Goal: Transaction & Acquisition: Subscribe to service/newsletter

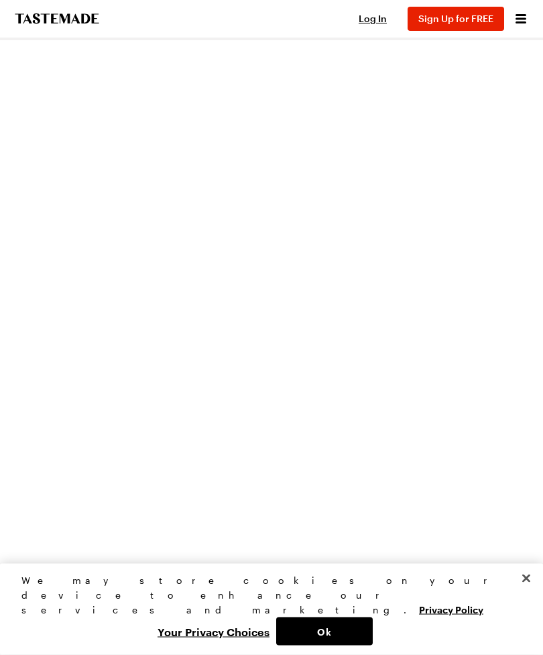
scroll to position [272, 0]
click at [526, 593] on button "Close" at bounding box center [527, 579] width 30 height 30
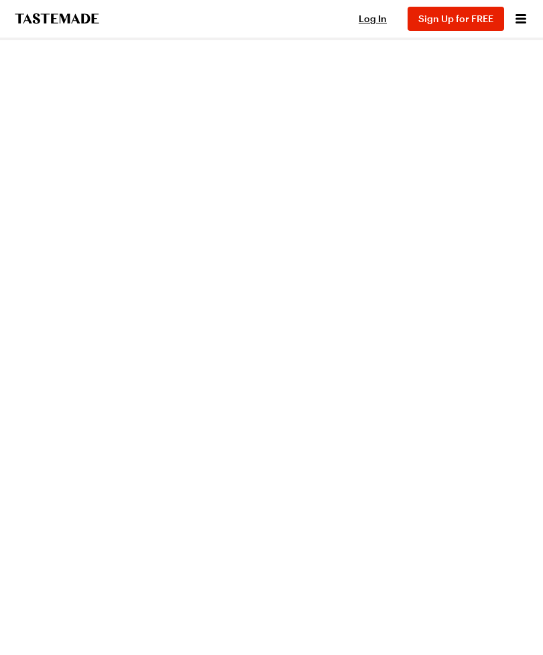
scroll to position [166, 0]
click at [516, 22] on icon "Open menu" at bounding box center [521, 19] width 16 height 16
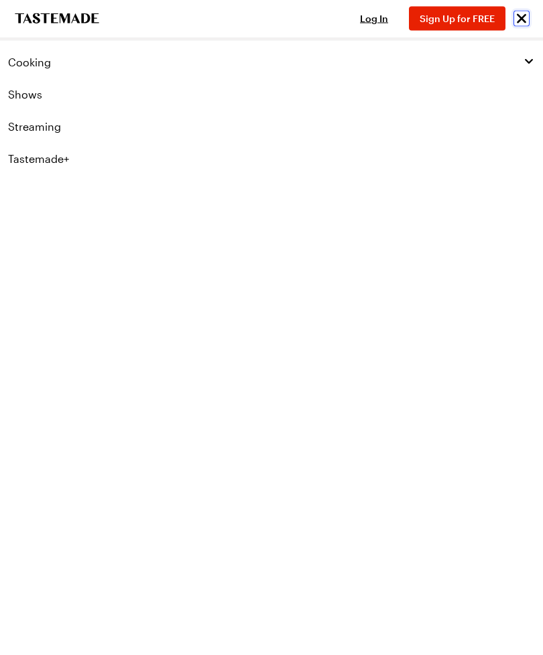
scroll to position [167, 0]
click at [20, 61] on span "Cooking" at bounding box center [29, 62] width 43 height 13
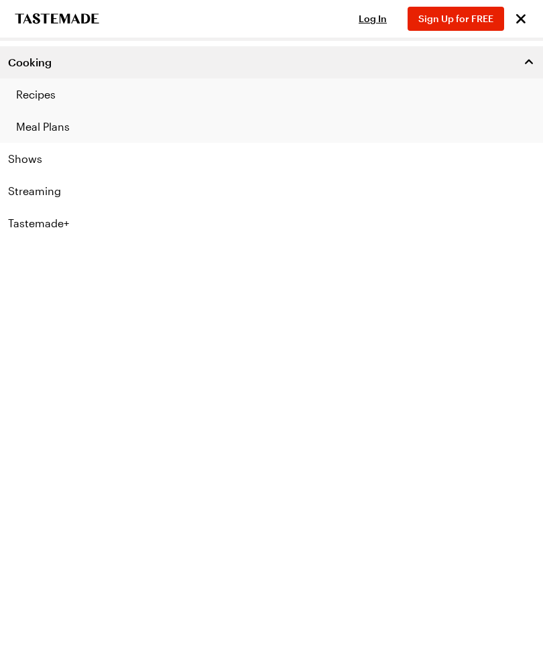
click at [5, 160] on link "Shows" at bounding box center [271, 159] width 543 height 32
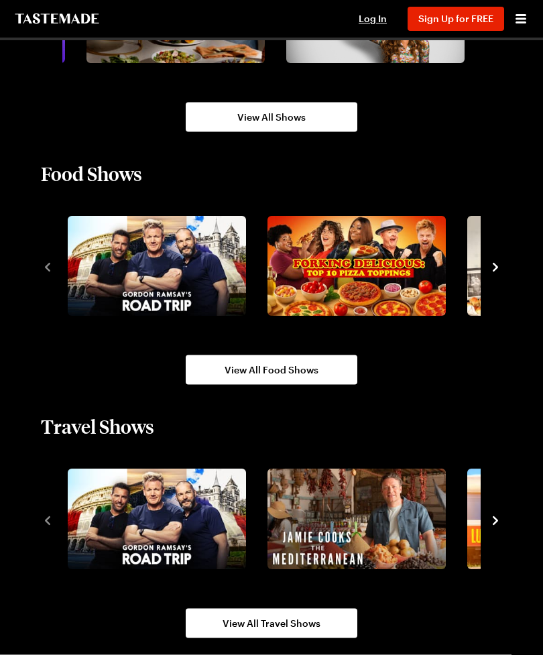
scroll to position [1198, 0]
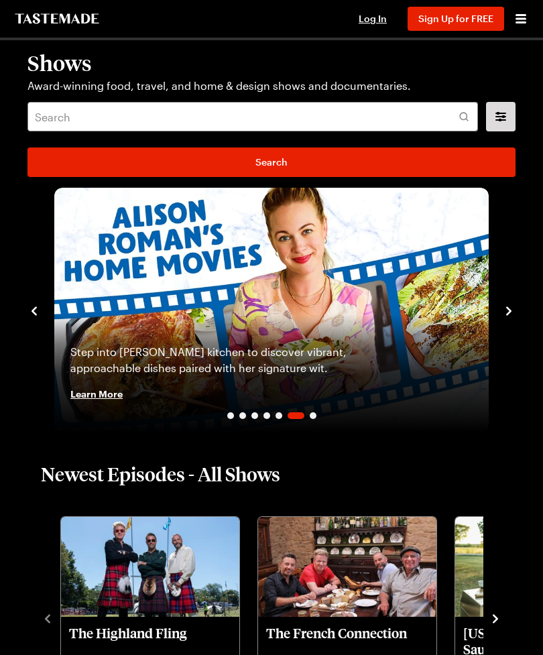
click at [522, 25] on icon "Open menu" at bounding box center [521, 19] width 16 height 16
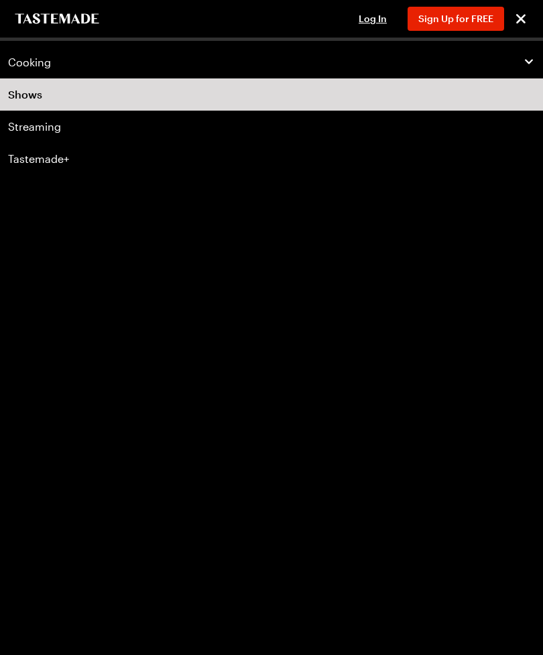
click at [358, 133] on link "Streaming" at bounding box center [271, 127] width 543 height 32
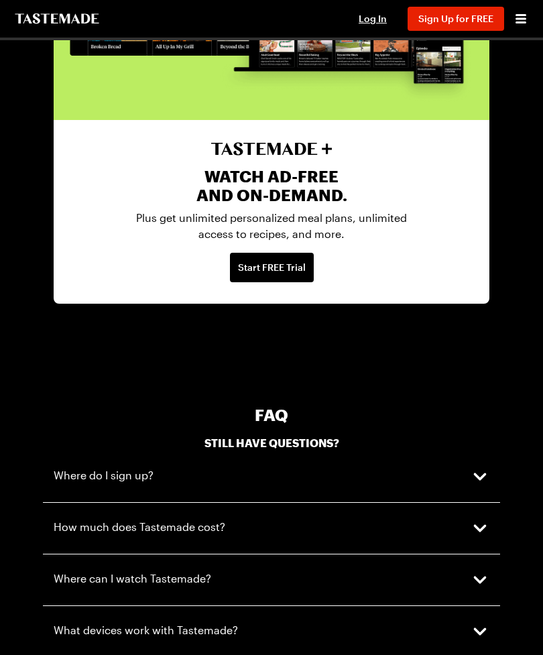
scroll to position [3011, 0]
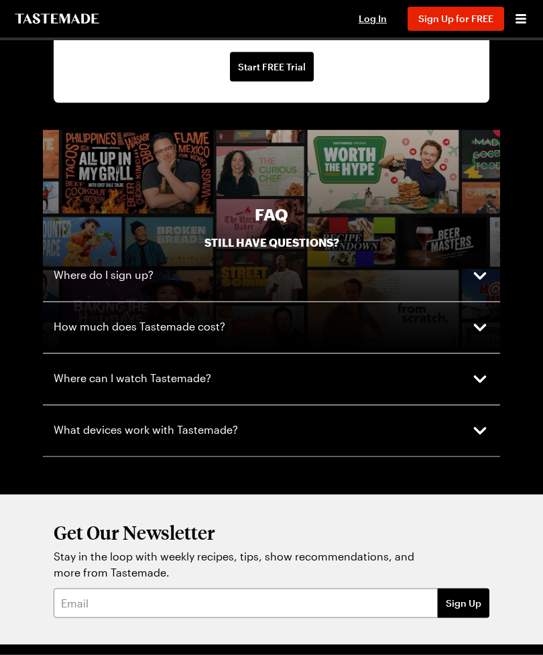
click at [489, 320] on icon "button" at bounding box center [480, 328] width 19 height 19
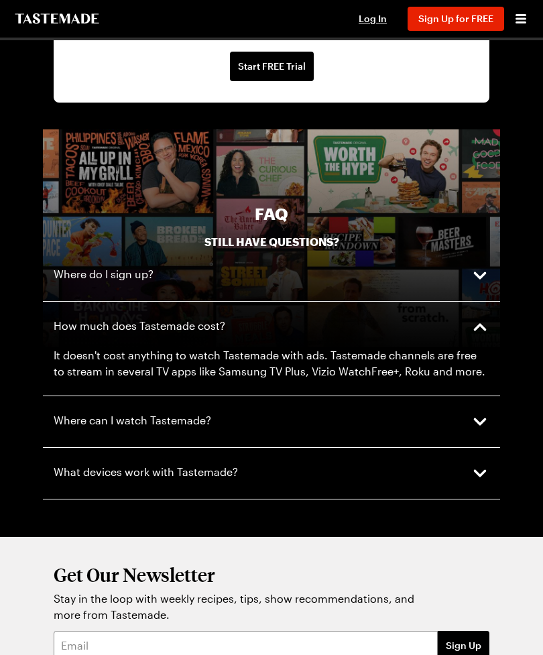
click at [483, 412] on icon "button" at bounding box center [480, 421] width 19 height 19
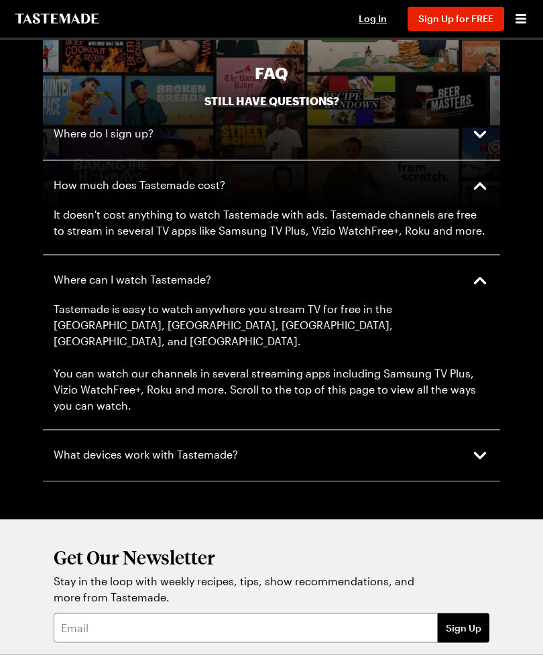
scroll to position [3351, 0]
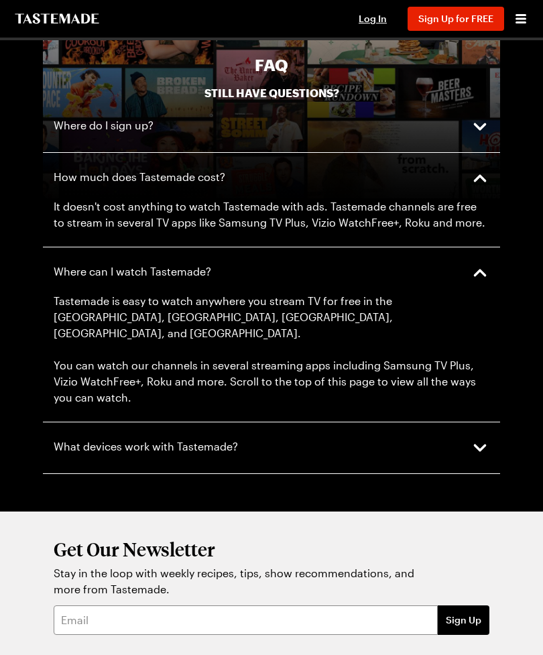
click at [486, 439] on icon "button" at bounding box center [480, 448] width 19 height 19
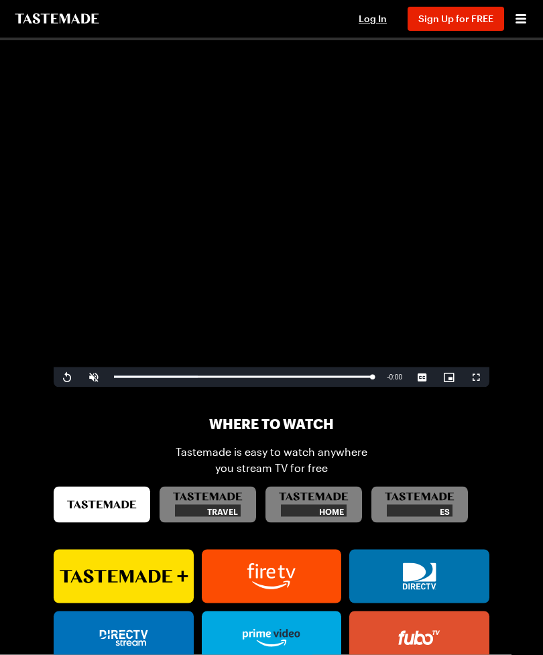
scroll to position [318, 0]
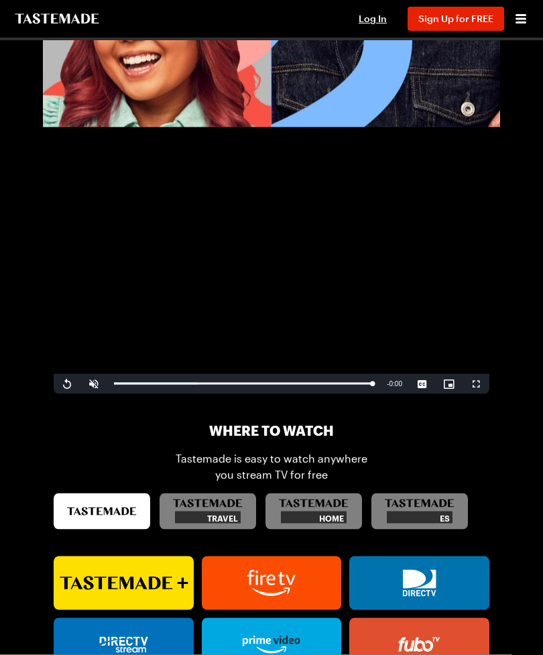
click at [518, 25] on icon "Open menu" at bounding box center [521, 19] width 16 height 16
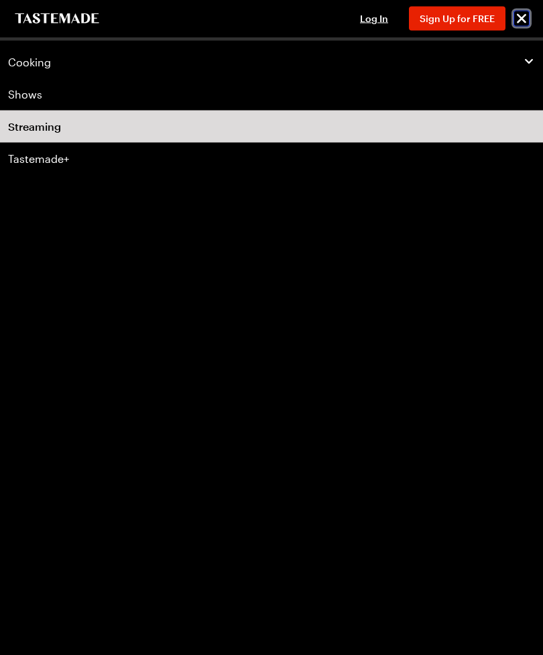
scroll to position [319, 0]
click at [34, 166] on link "Tastemade+" at bounding box center [271, 159] width 543 height 32
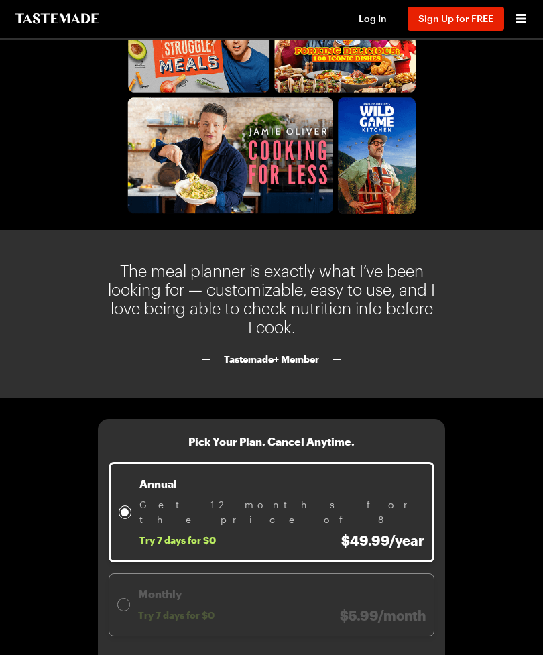
scroll to position [2101, 0]
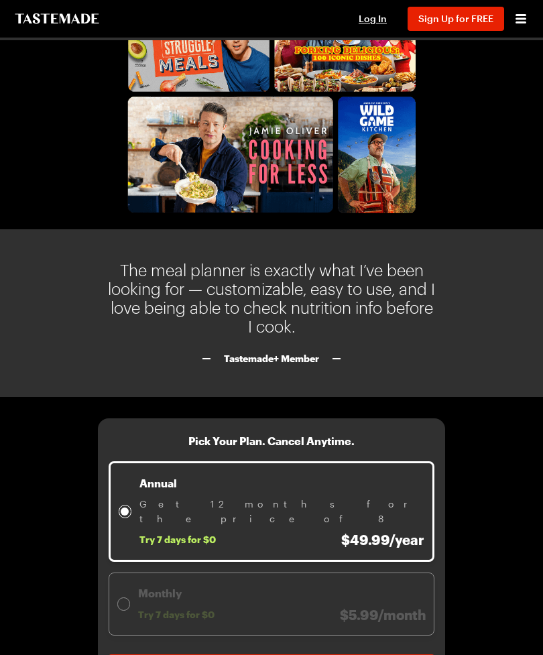
click at [477, 353] on div "The meal planner is exactly what I’ve been looking for — customizable, easy to …" at bounding box center [271, 313] width 543 height 168
click at [484, 397] on div "Pick Your Plan. Cancel Anytime. Annual Get 12 months for the price of 8 Try 7 d…" at bounding box center [271, 554] width 543 height 314
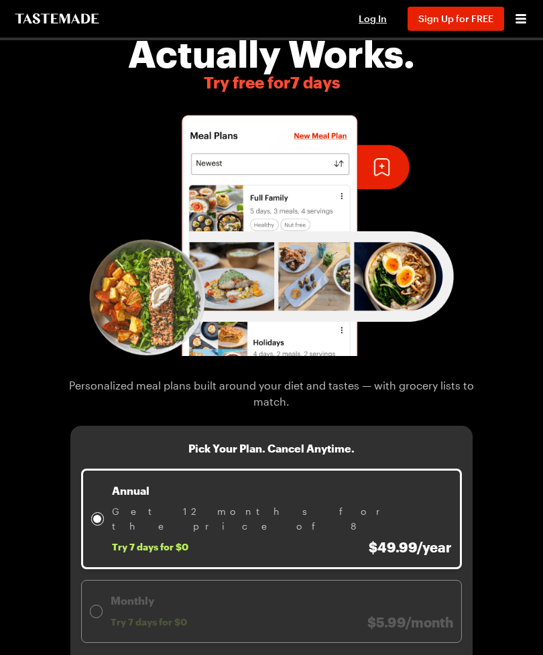
scroll to position [0, 0]
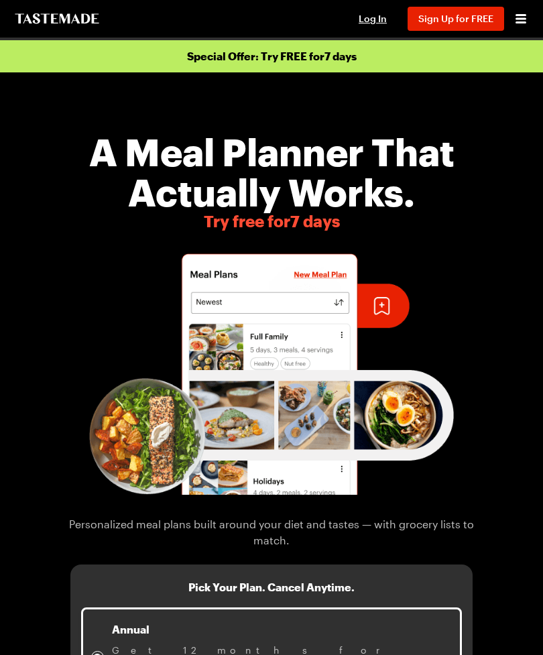
click at [30, 57] on p "Special Offer: Try FREE for 7 days" at bounding box center [271, 56] width 543 height 32
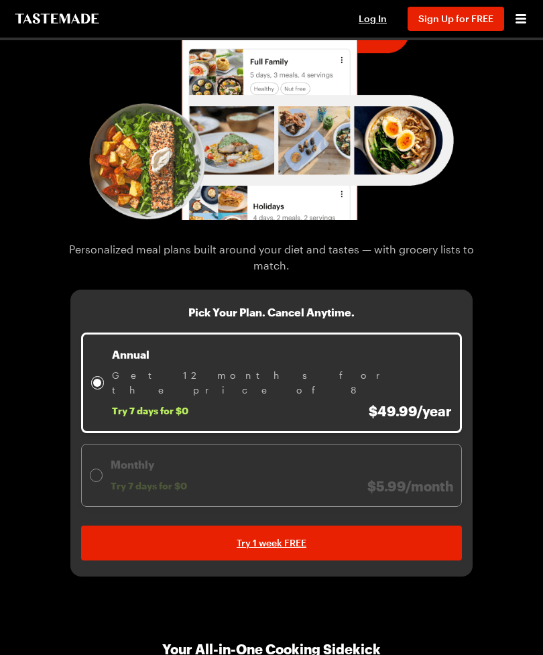
scroll to position [292, 0]
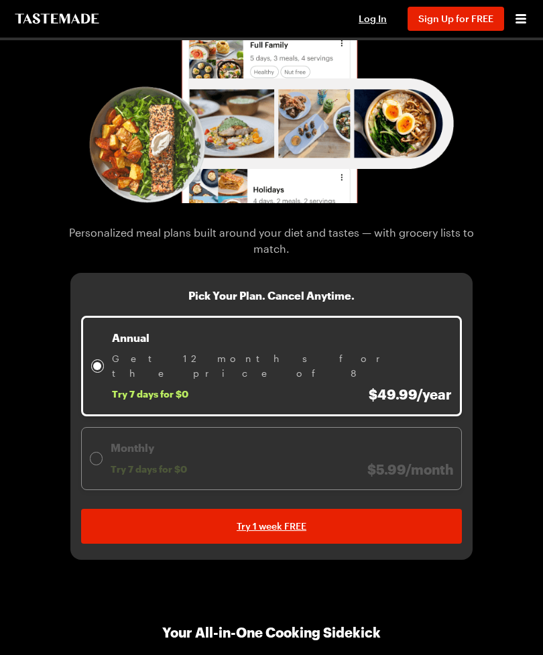
click at [381, 440] on p "Monthly" at bounding box center [282, 448] width 343 height 16
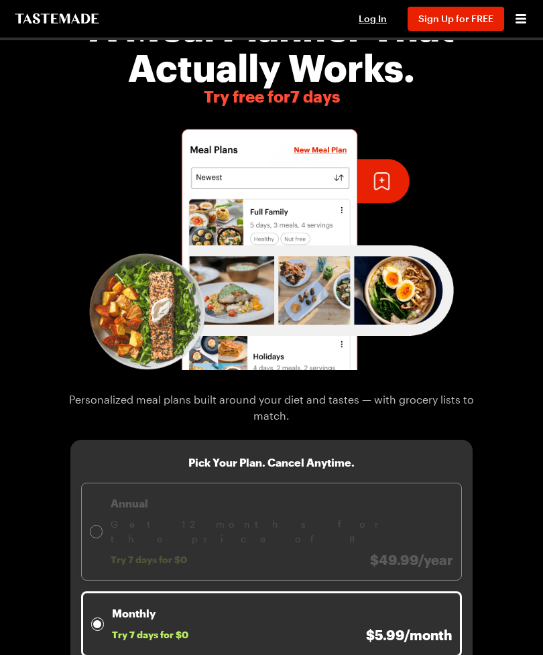
scroll to position [121, 0]
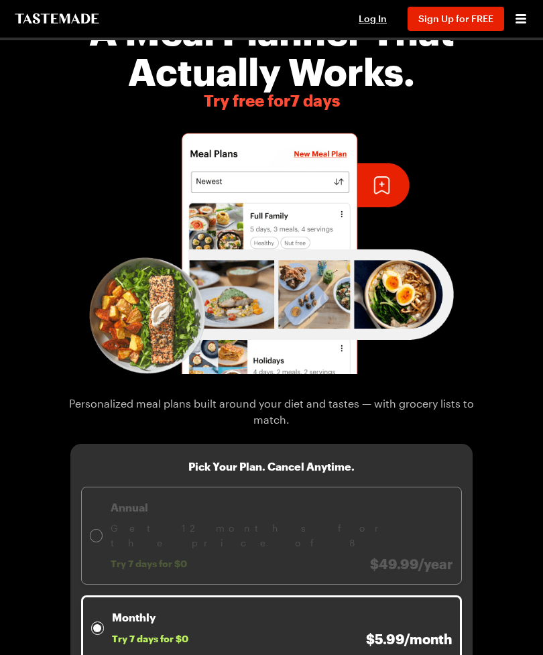
click at [527, 10] on button "Open menu" at bounding box center [520, 18] width 17 height 17
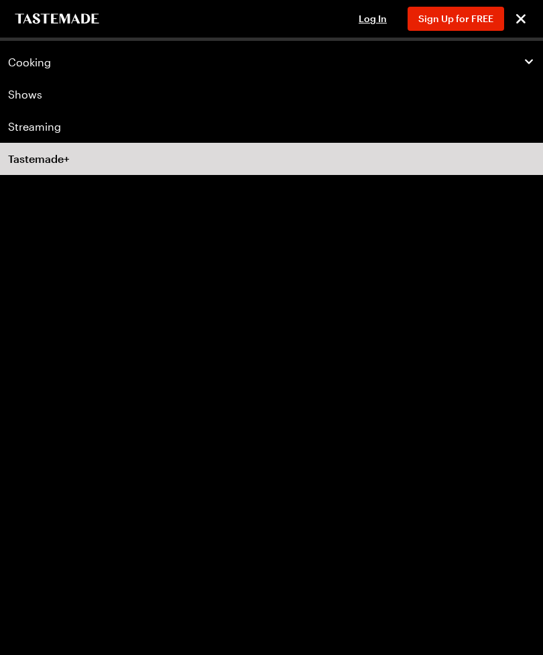
click at [32, 60] on span "Cooking" at bounding box center [29, 62] width 43 height 13
